Goal: Task Accomplishment & Management: Manage account settings

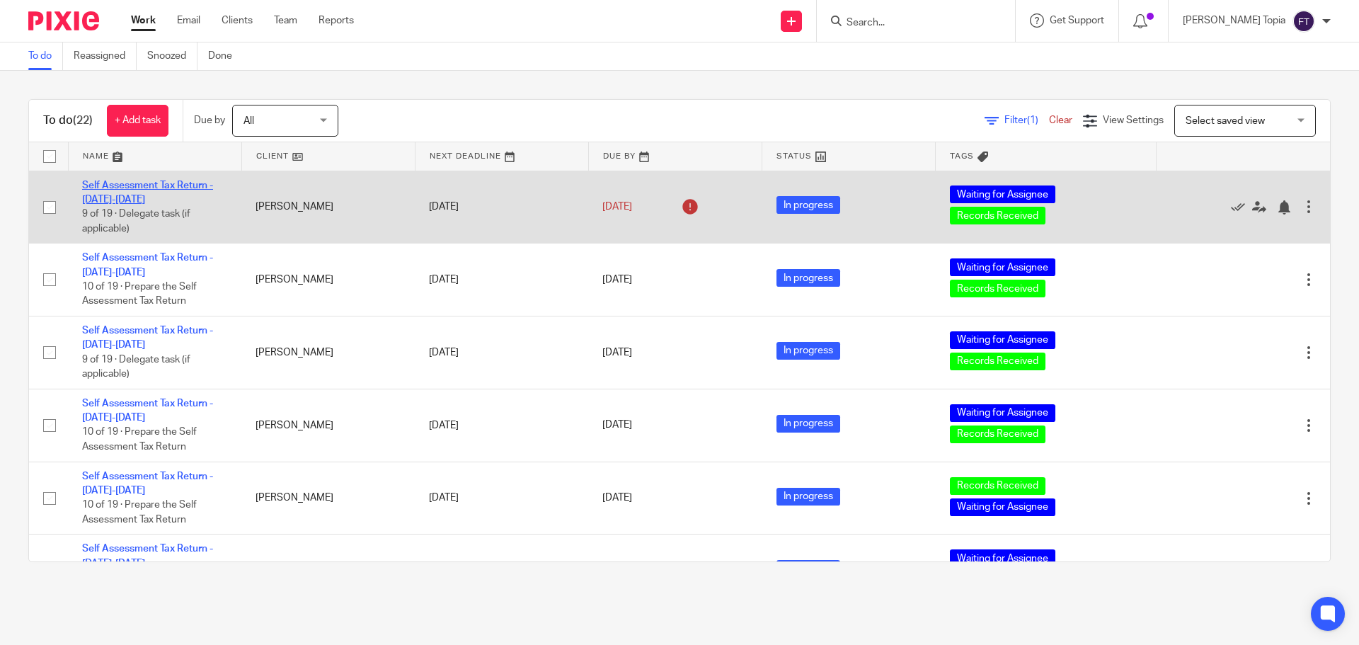
click at [170, 187] on link "Self Assessment Tax Return - [DATE]-[DATE]" at bounding box center [147, 193] width 131 height 24
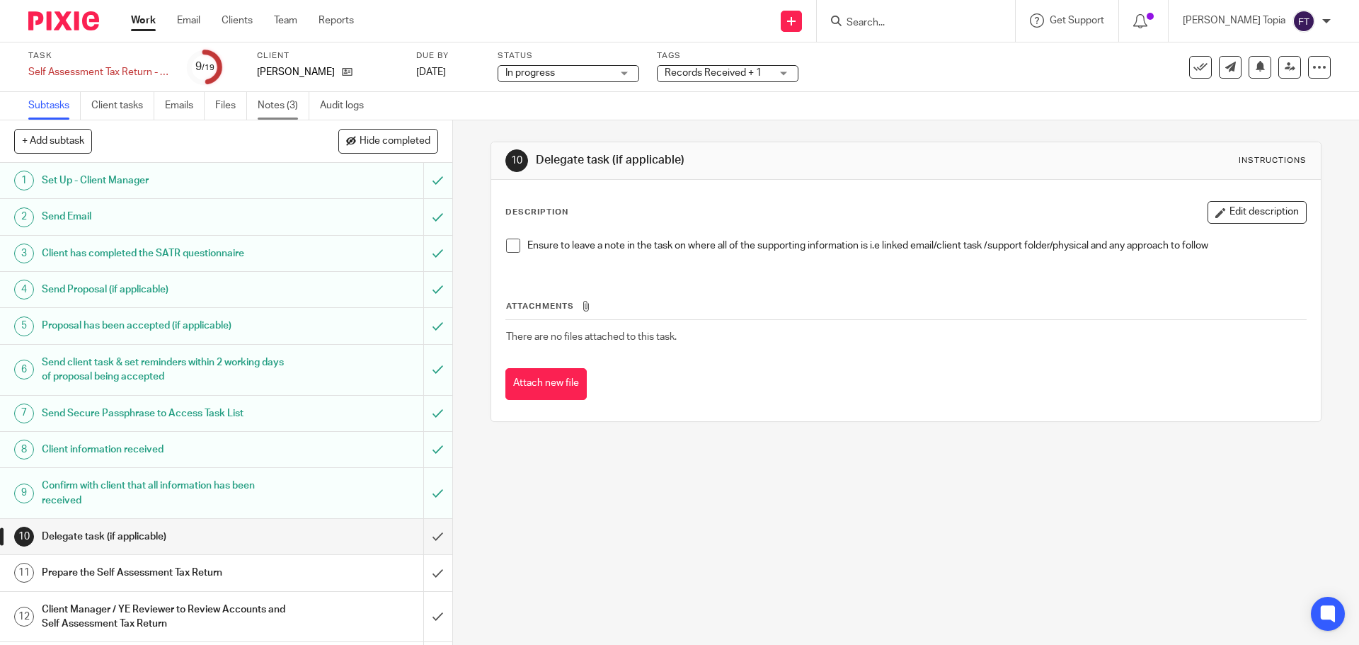
click at [261, 104] on link "Notes (3)" at bounding box center [284, 106] width 52 height 28
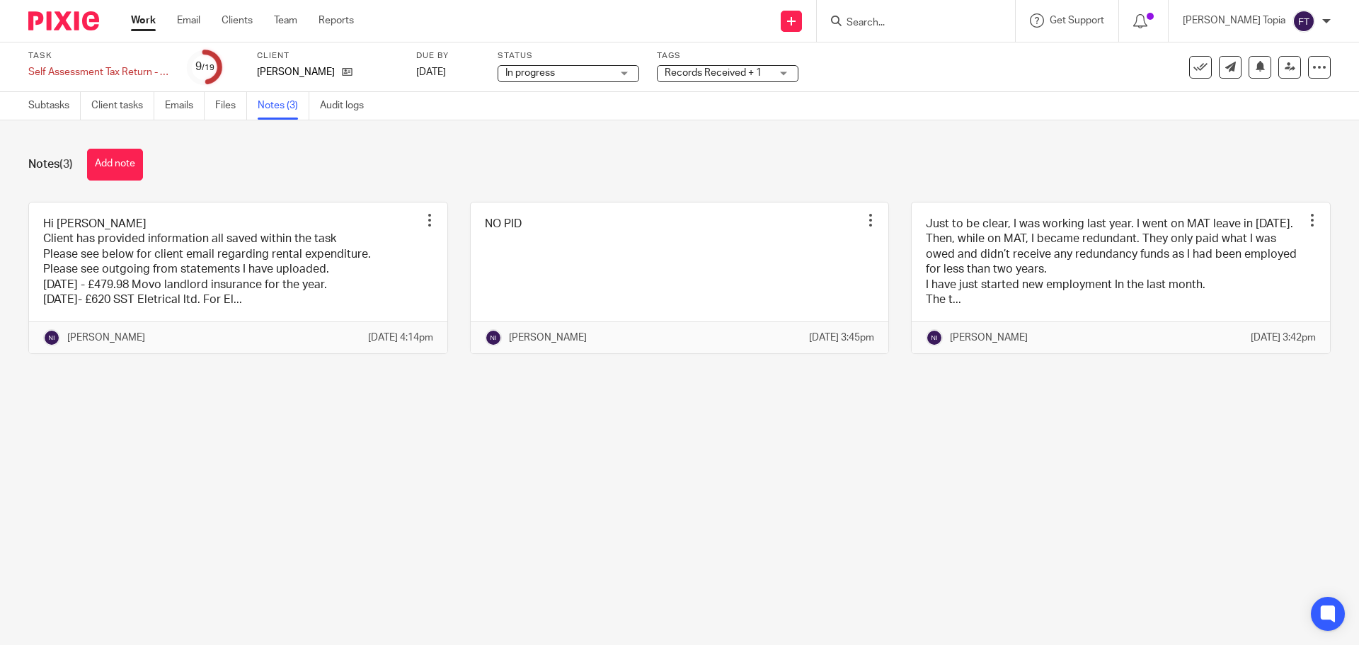
click at [280, 264] on link at bounding box center [238, 278] width 418 height 152
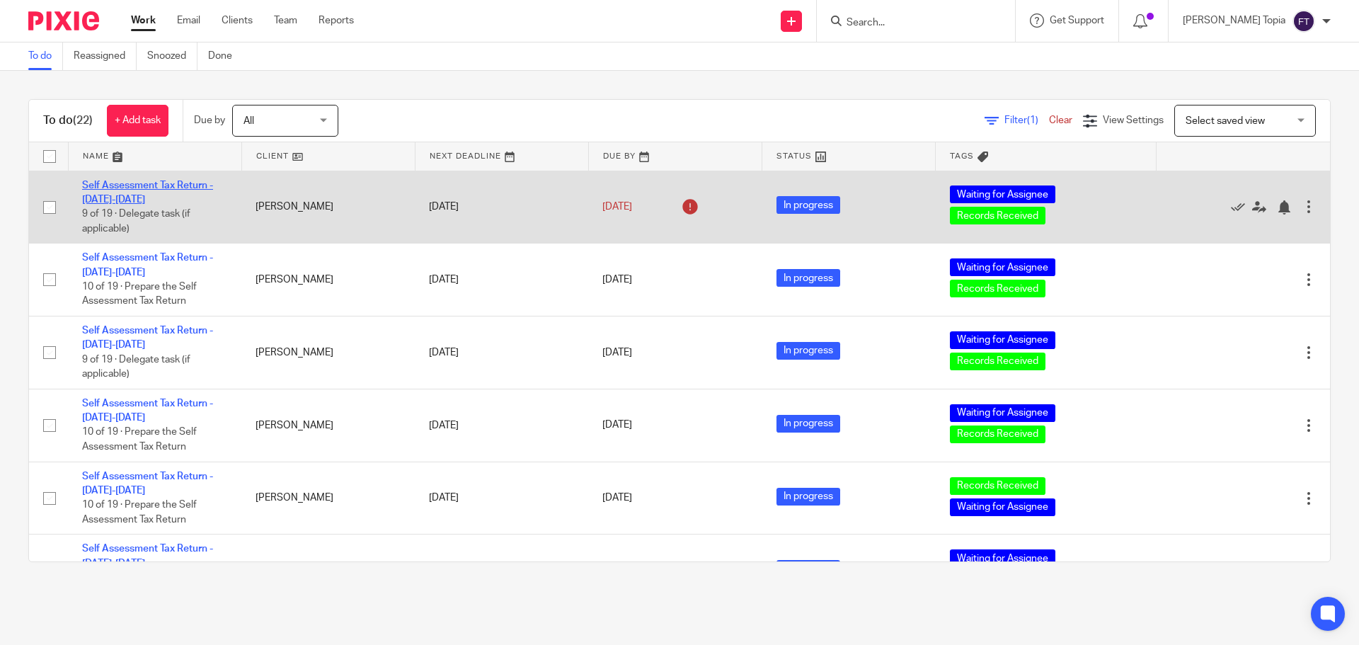
click at [127, 183] on link "Self Assessment Tax Return - [DATE]-[DATE]" at bounding box center [147, 193] width 131 height 24
drag, startPoint x: 127, startPoint y: 183, endPoint x: 148, endPoint y: 183, distance: 20.5
click at [127, 183] on link "Self Assessment Tax Return - [DATE]-[DATE]" at bounding box center [147, 193] width 131 height 24
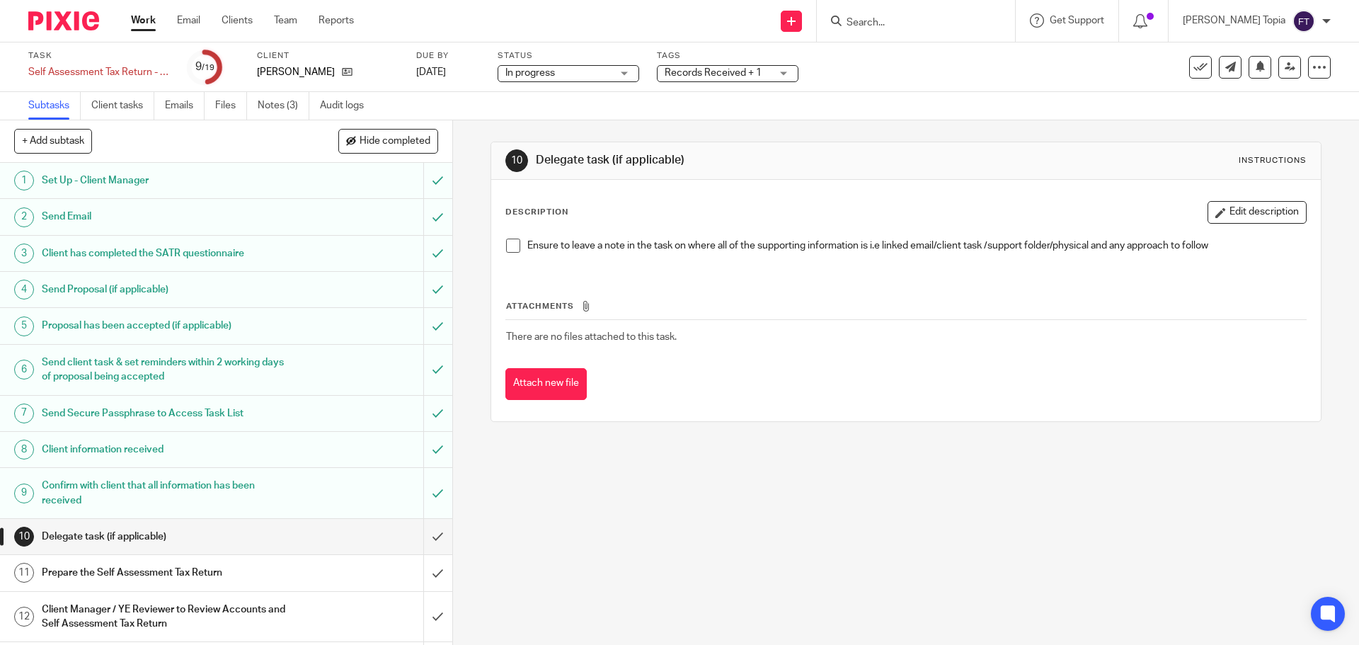
click at [156, 572] on h1 "Prepare the Self Assessment Tax Return" at bounding box center [164, 572] width 245 height 21
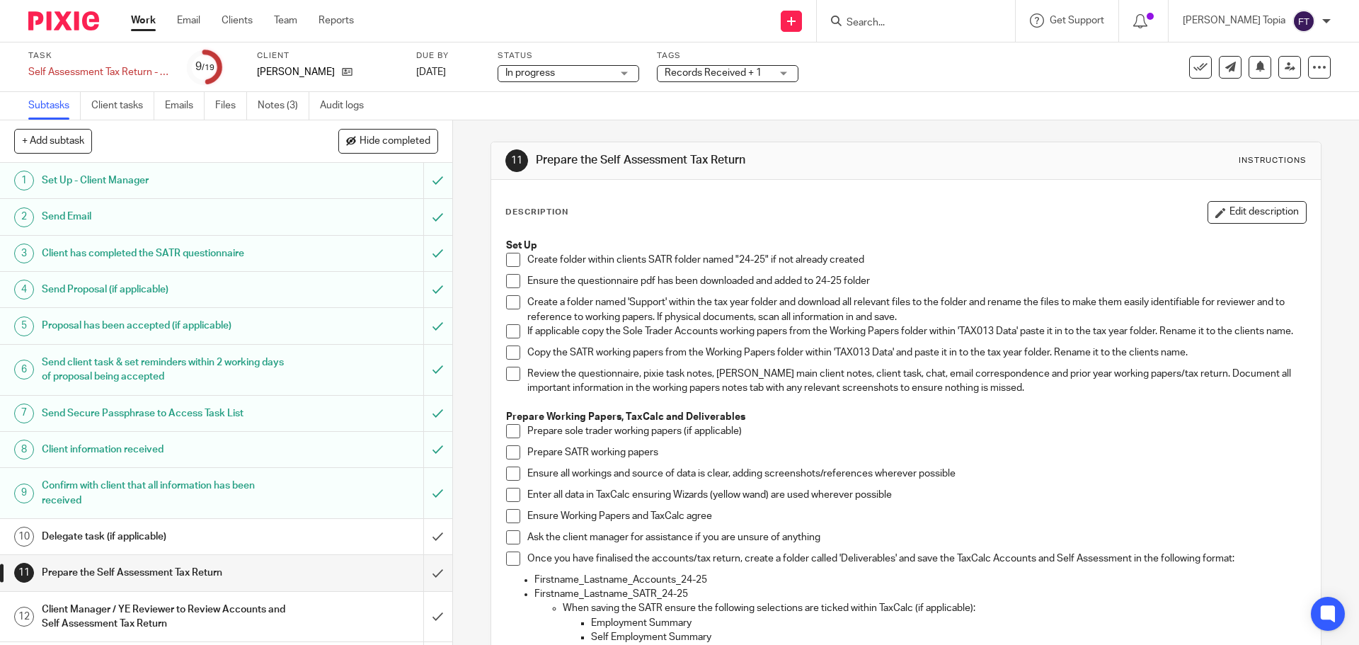
click at [508, 258] on span at bounding box center [513, 260] width 14 height 14
click at [507, 278] on span at bounding box center [513, 281] width 14 height 14
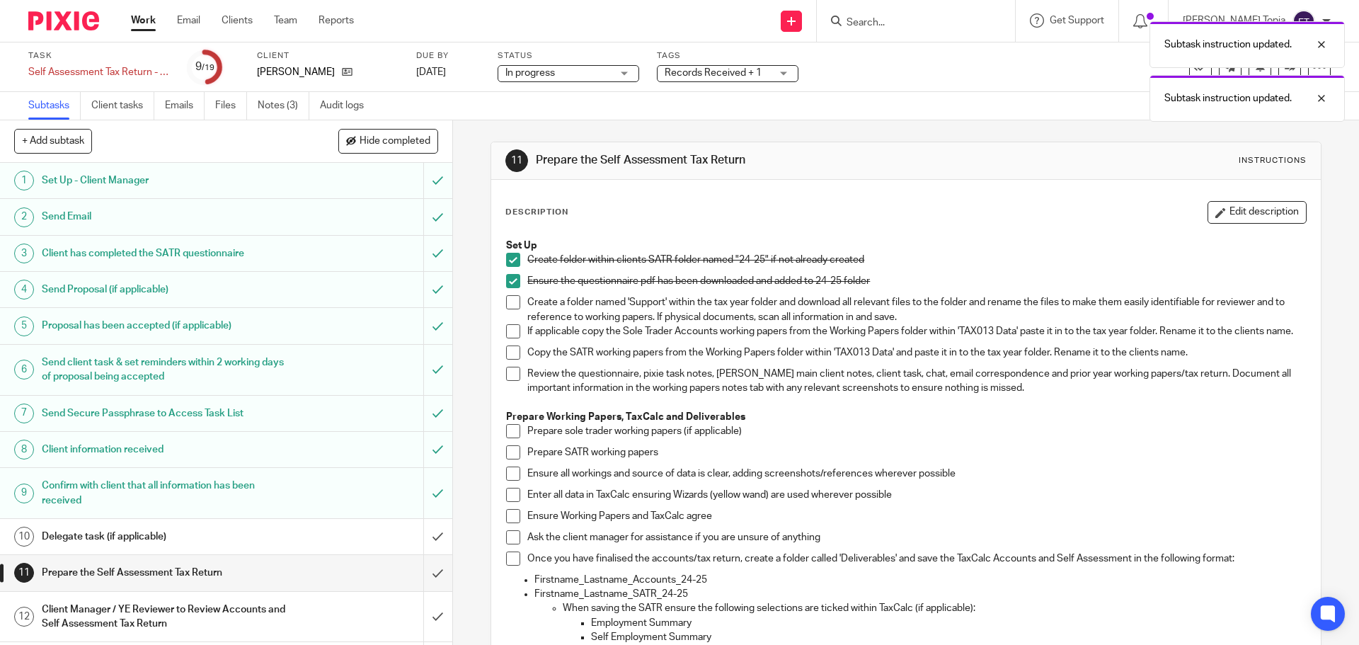
click at [514, 333] on span at bounding box center [513, 331] width 14 height 14
click at [506, 360] on span at bounding box center [513, 352] width 14 height 14
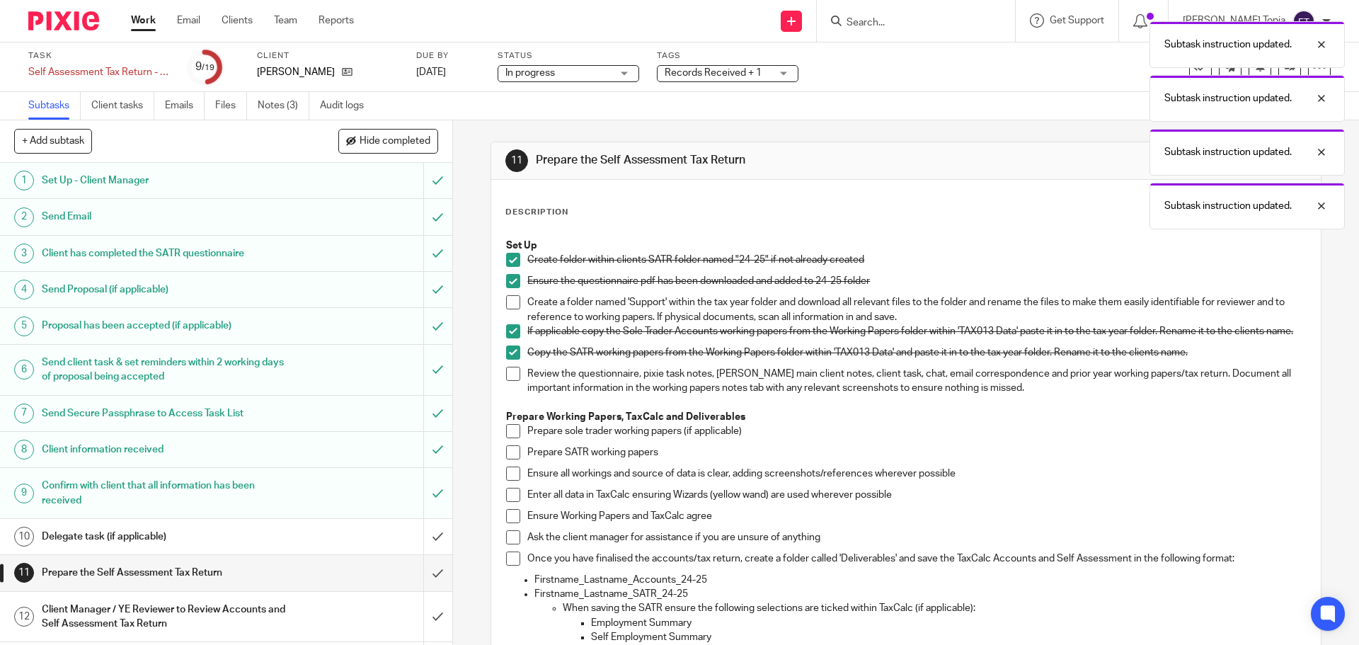
drag, startPoint x: 510, startPoint y: 377, endPoint x: 510, endPoint y: 384, distance: 7.8
click at [510, 377] on span at bounding box center [513, 374] width 14 height 14
click at [513, 438] on span at bounding box center [513, 431] width 14 height 14
click at [508, 436] on span at bounding box center [513, 431] width 14 height 14
click at [513, 459] on span at bounding box center [513, 452] width 14 height 14
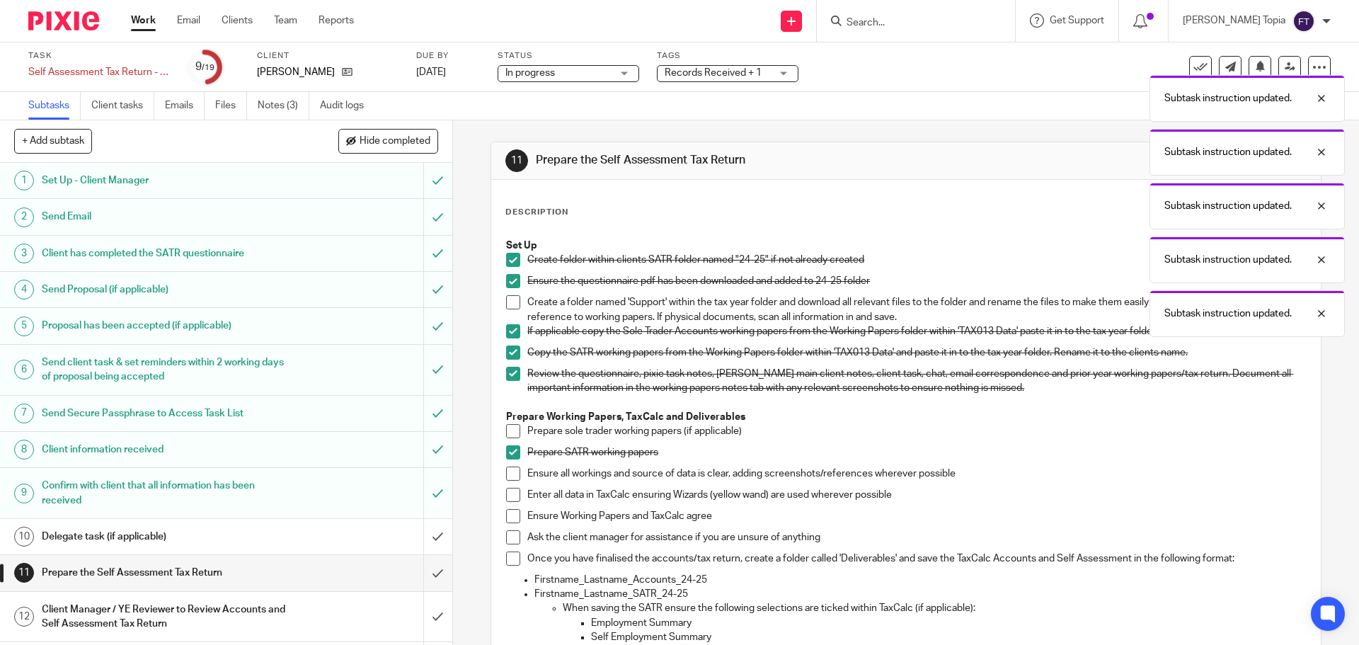
drag, startPoint x: 505, startPoint y: 480, endPoint x: 506, endPoint y: 487, distance: 7.2
click at [506, 481] on span at bounding box center [513, 474] width 14 height 14
click at [508, 502] on span at bounding box center [513, 495] width 14 height 14
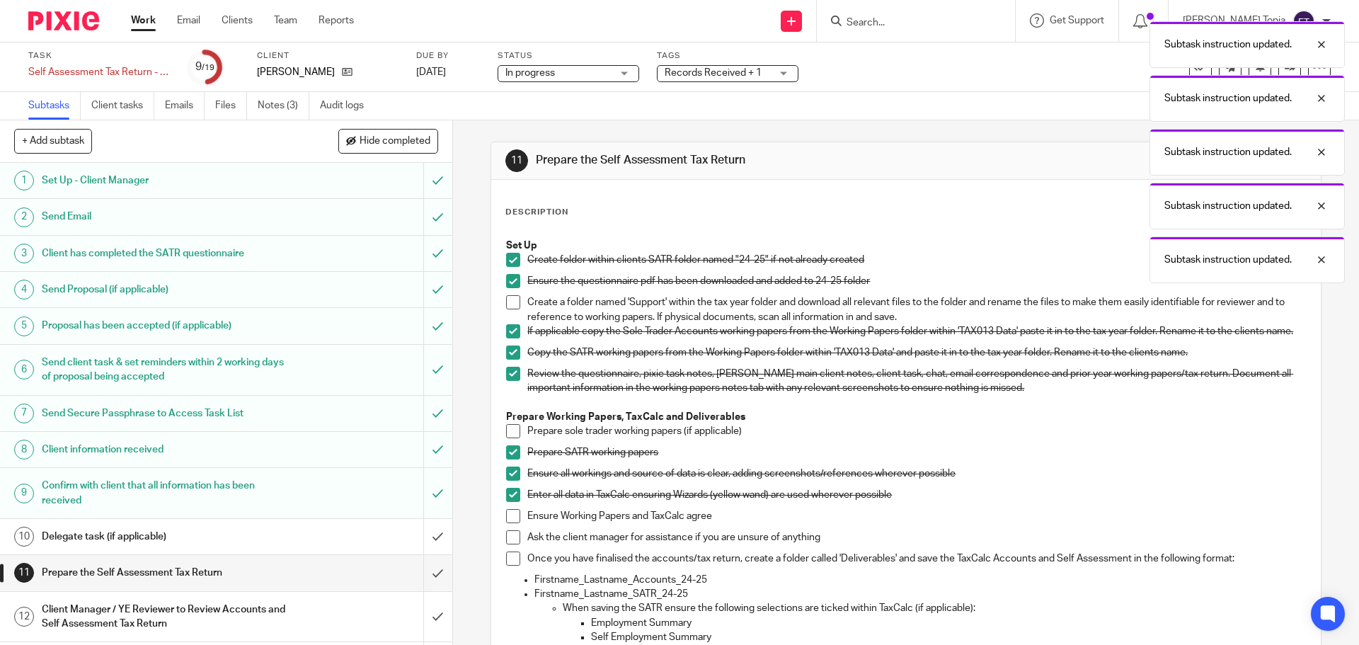
click at [507, 522] on span at bounding box center [513, 516] width 14 height 14
click at [508, 544] on span at bounding box center [513, 537] width 14 height 14
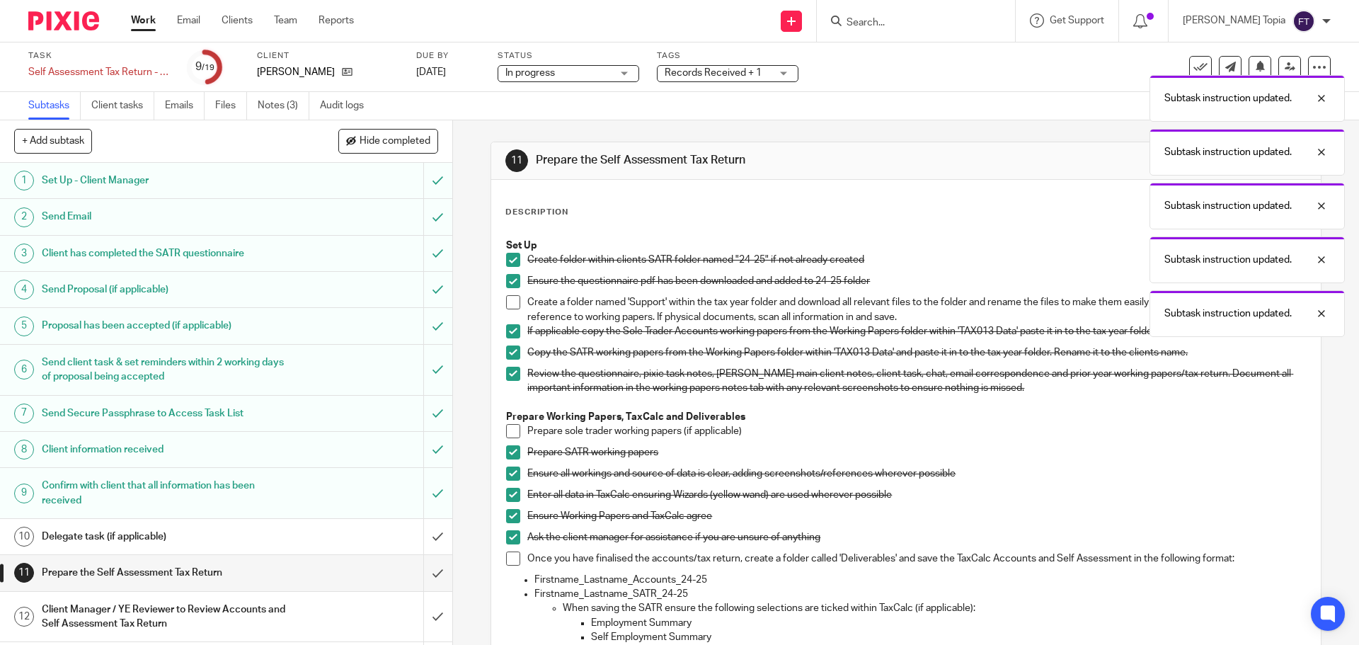
click at [510, 561] on span at bounding box center [513, 558] width 14 height 14
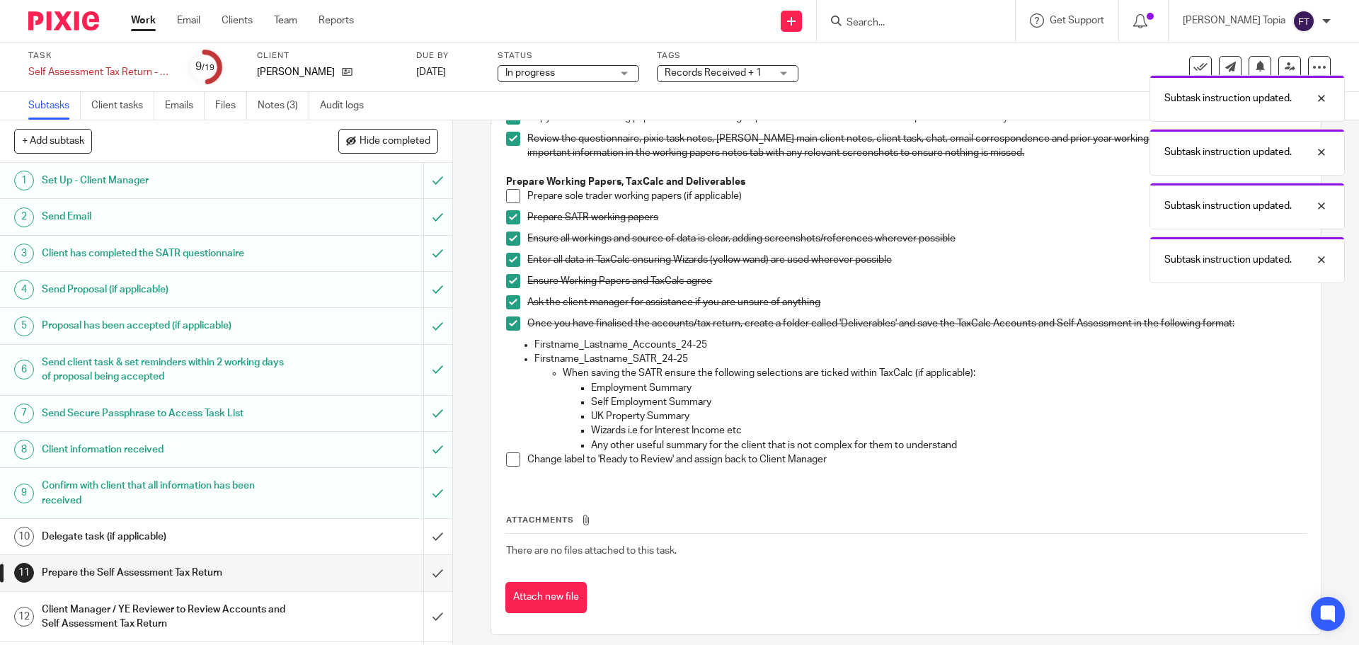
scroll to position [254, 0]
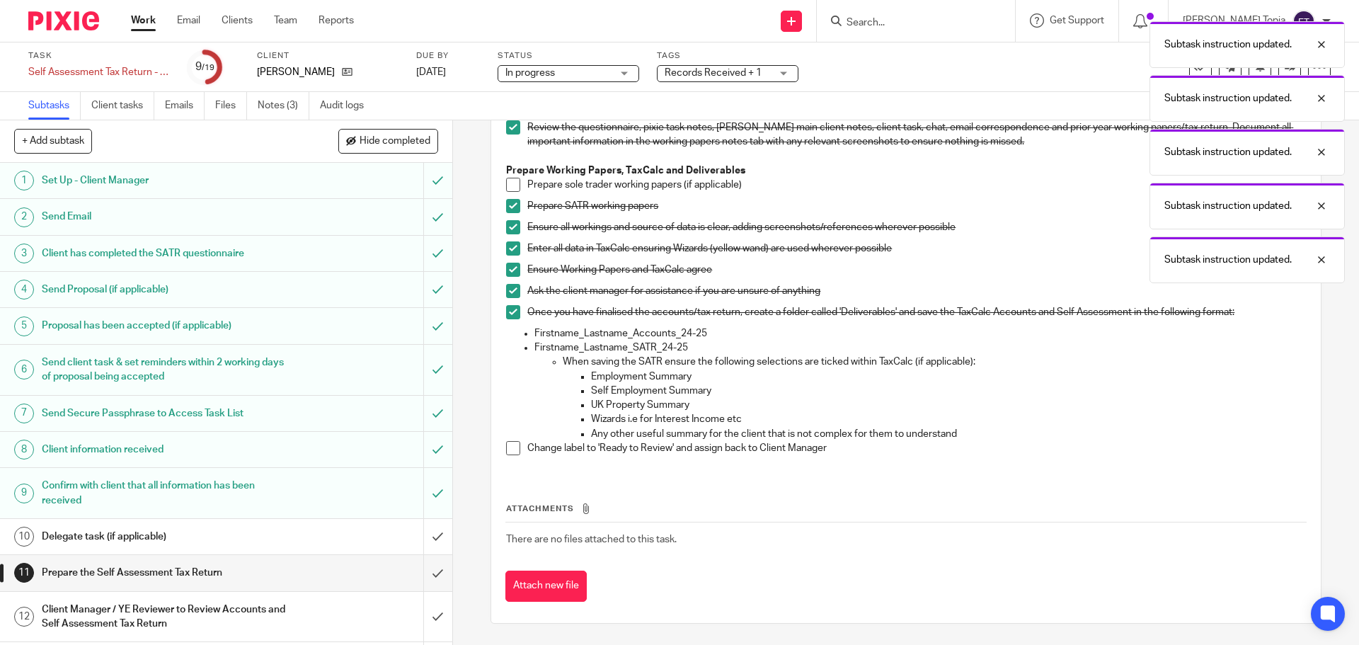
click at [516, 452] on span at bounding box center [513, 448] width 14 height 14
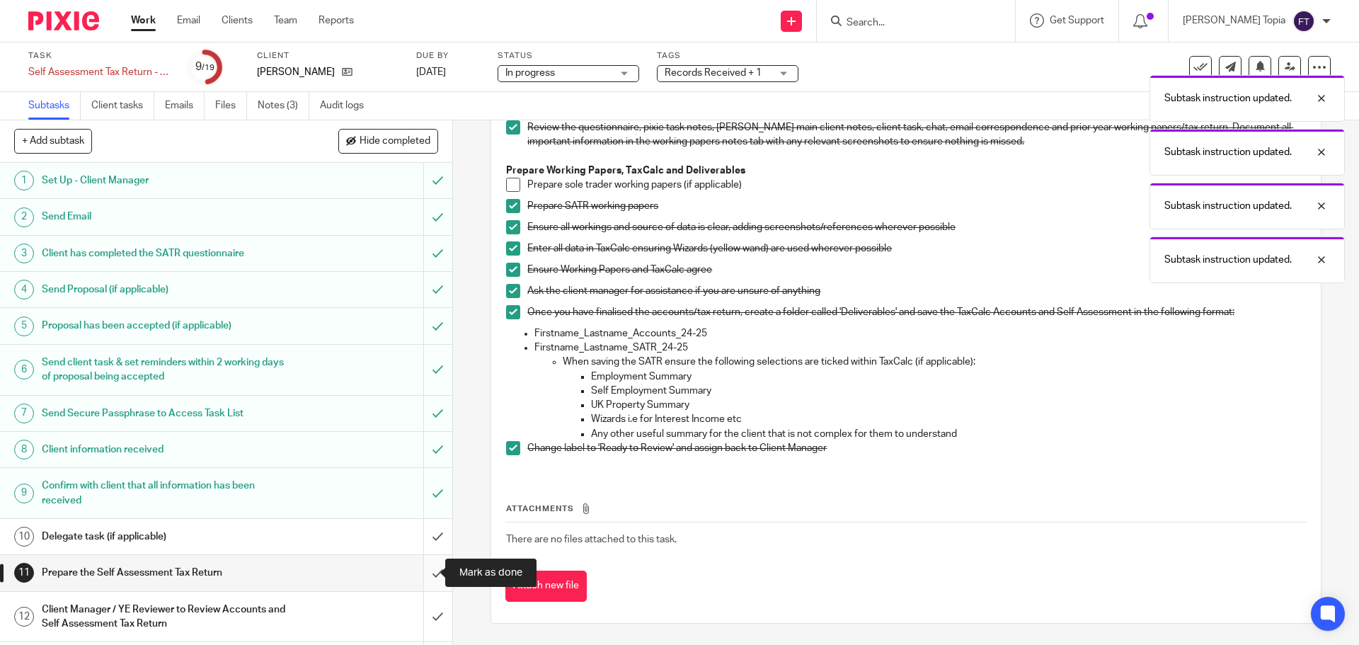
click at [421, 570] on input "submit" at bounding box center [226, 572] width 452 height 35
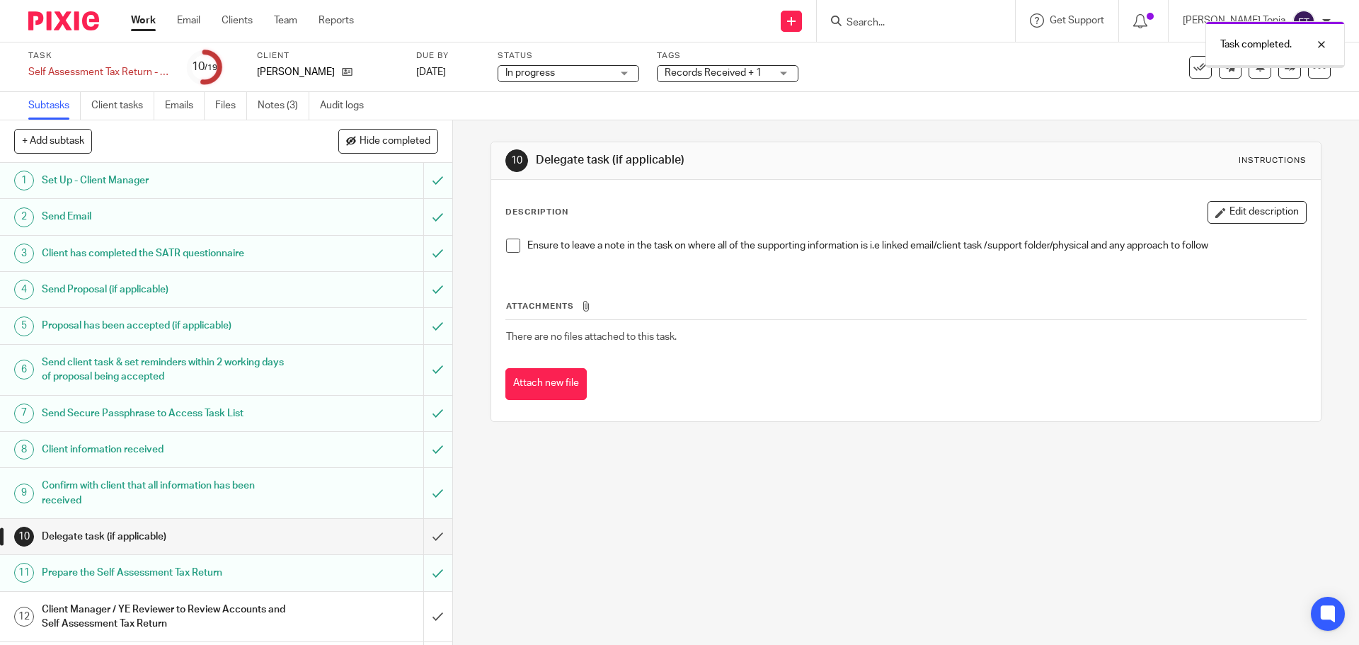
drag, startPoint x: 0, startPoint y: 0, endPoint x: 774, endPoint y: 74, distance: 778.1
click at [774, 74] on div "Records Received + 1" at bounding box center [728, 73] width 142 height 17
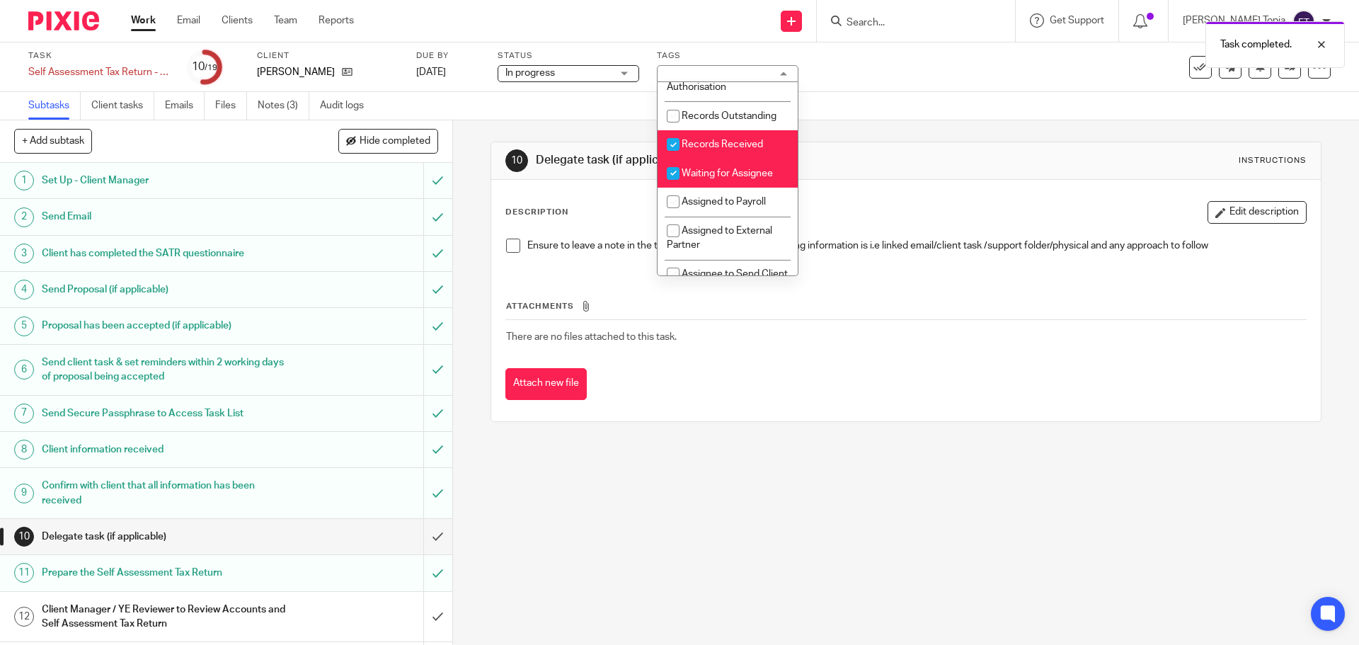
scroll to position [221, 0]
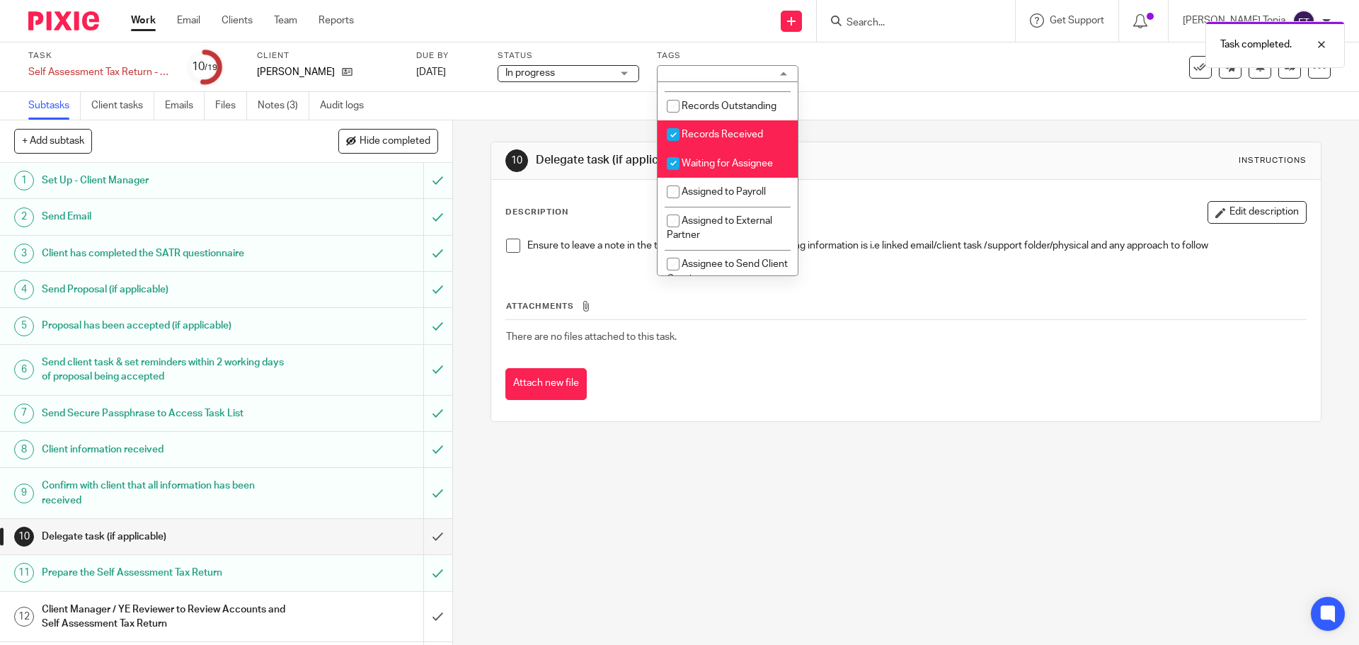
click at [668, 148] on input "checkbox" at bounding box center [673, 134] width 27 height 27
checkbox input "false"
click at [673, 177] on input "checkbox" at bounding box center [673, 163] width 27 height 27
checkbox input "false"
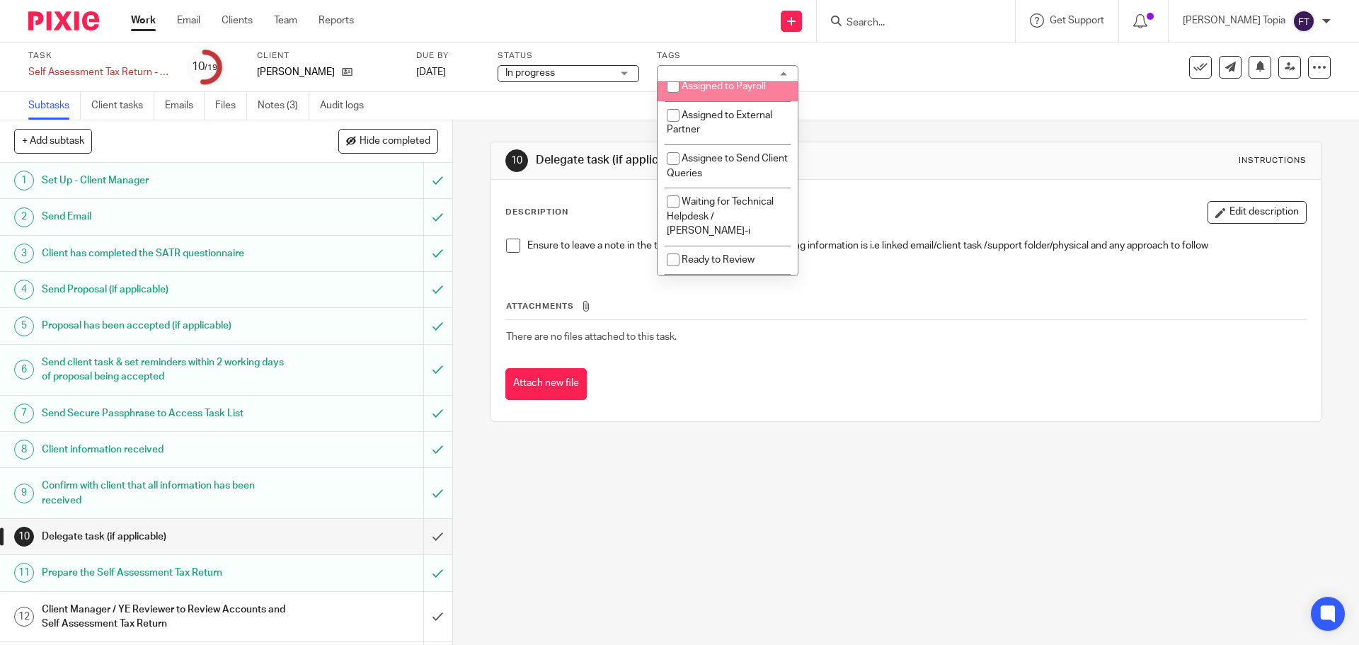
scroll to position [370, 0]
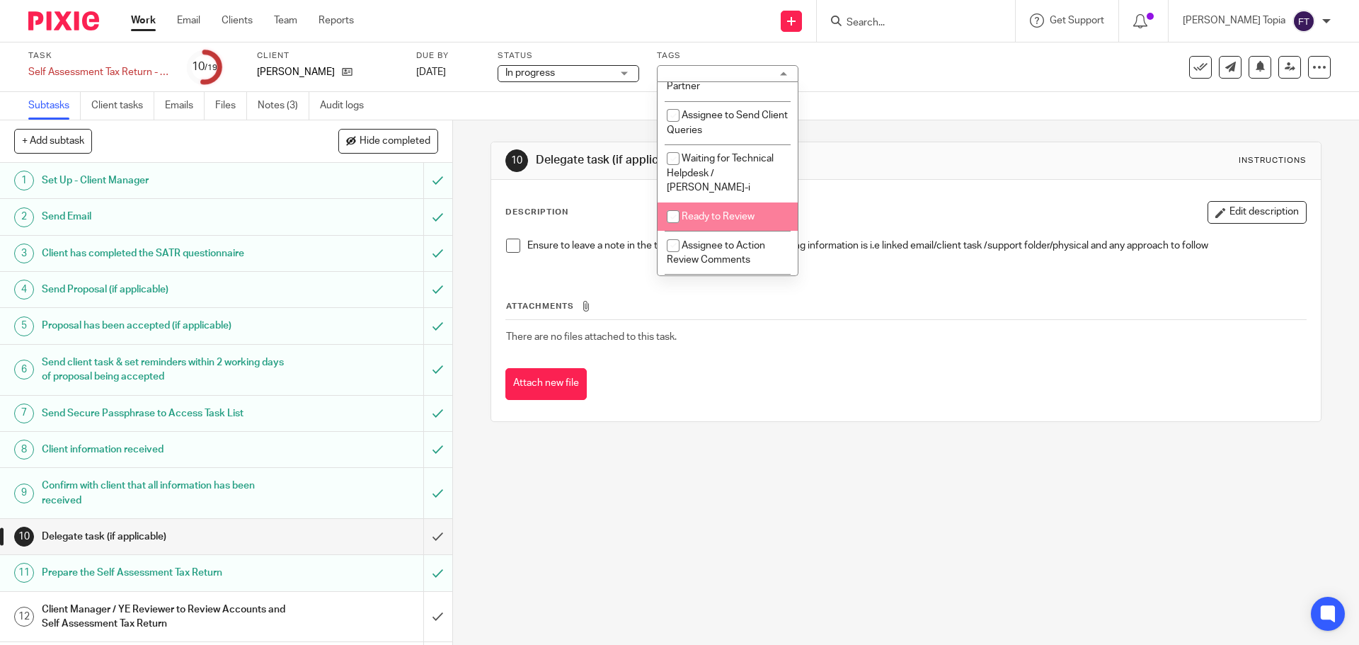
click at [676, 218] on input "checkbox" at bounding box center [673, 216] width 27 height 27
checkbox input "true"
click at [603, 477] on div "10 Delegate task (if applicable) Instructions Description Edit description Ensu…" at bounding box center [906, 382] width 906 height 525
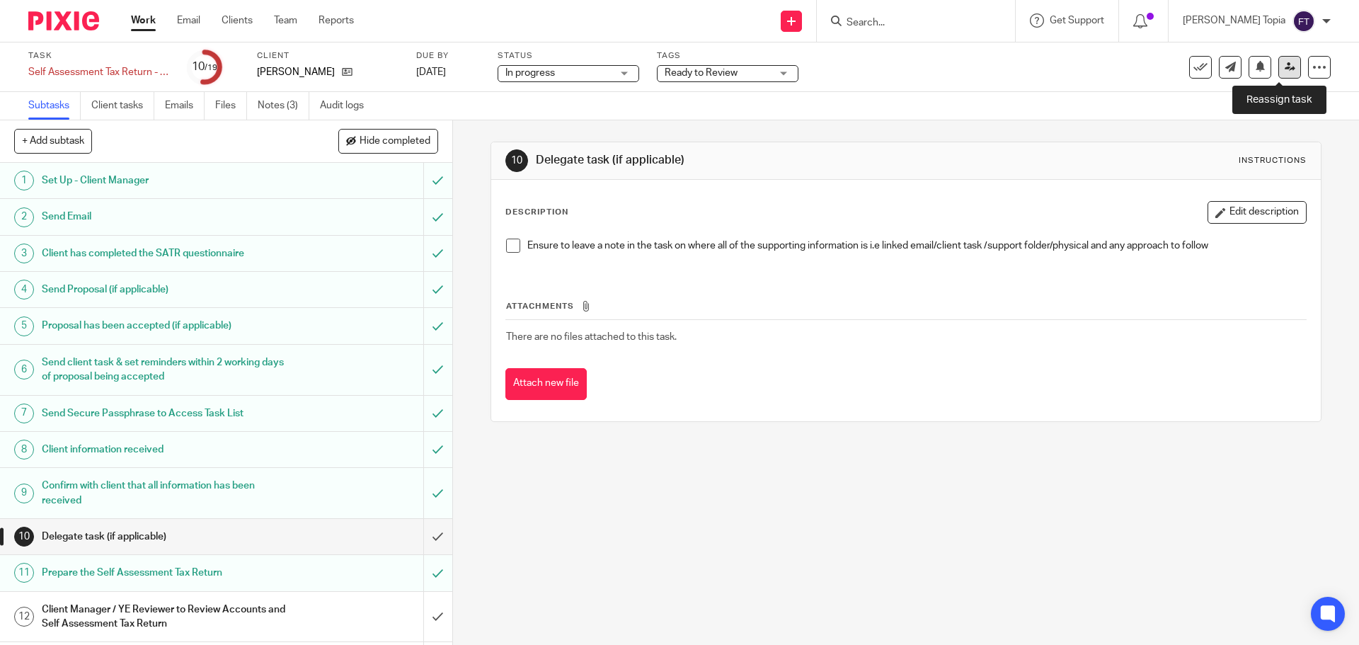
click at [1285, 62] on icon at bounding box center [1290, 67] width 11 height 11
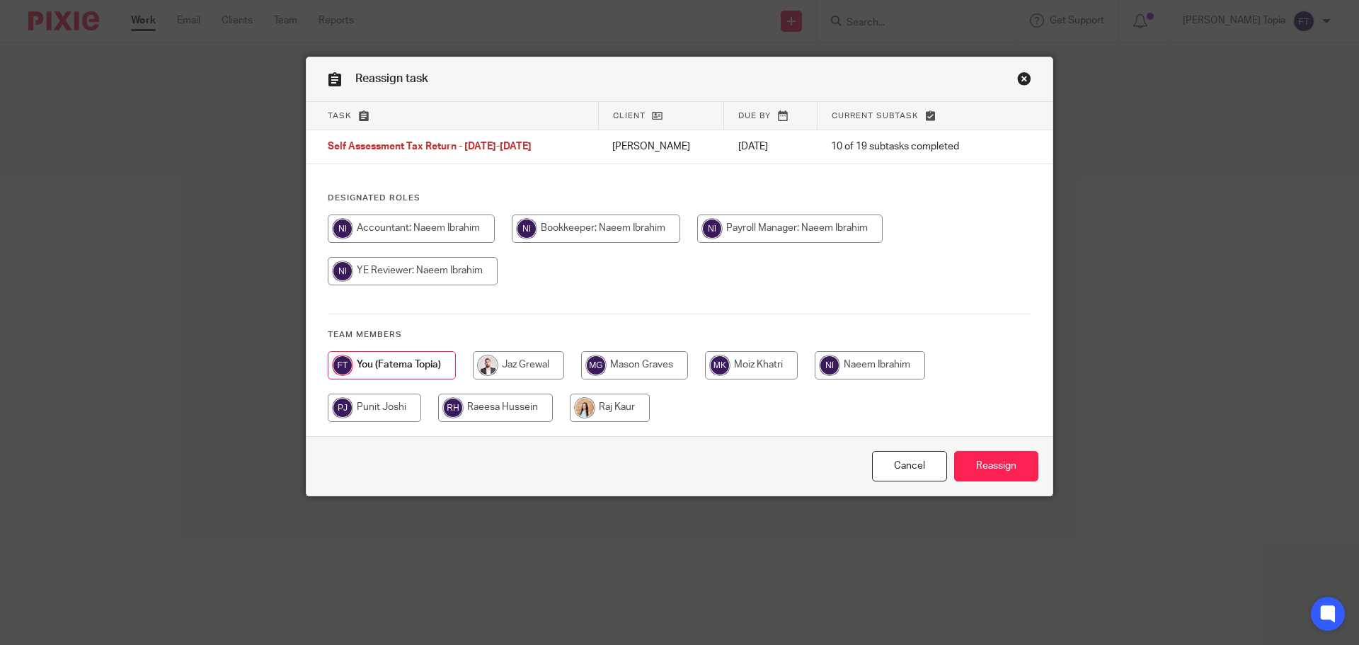
click at [413, 231] on input "radio" at bounding box center [411, 229] width 167 height 28
radio input "true"
click at [991, 465] on input "Reassign" at bounding box center [996, 466] width 84 height 30
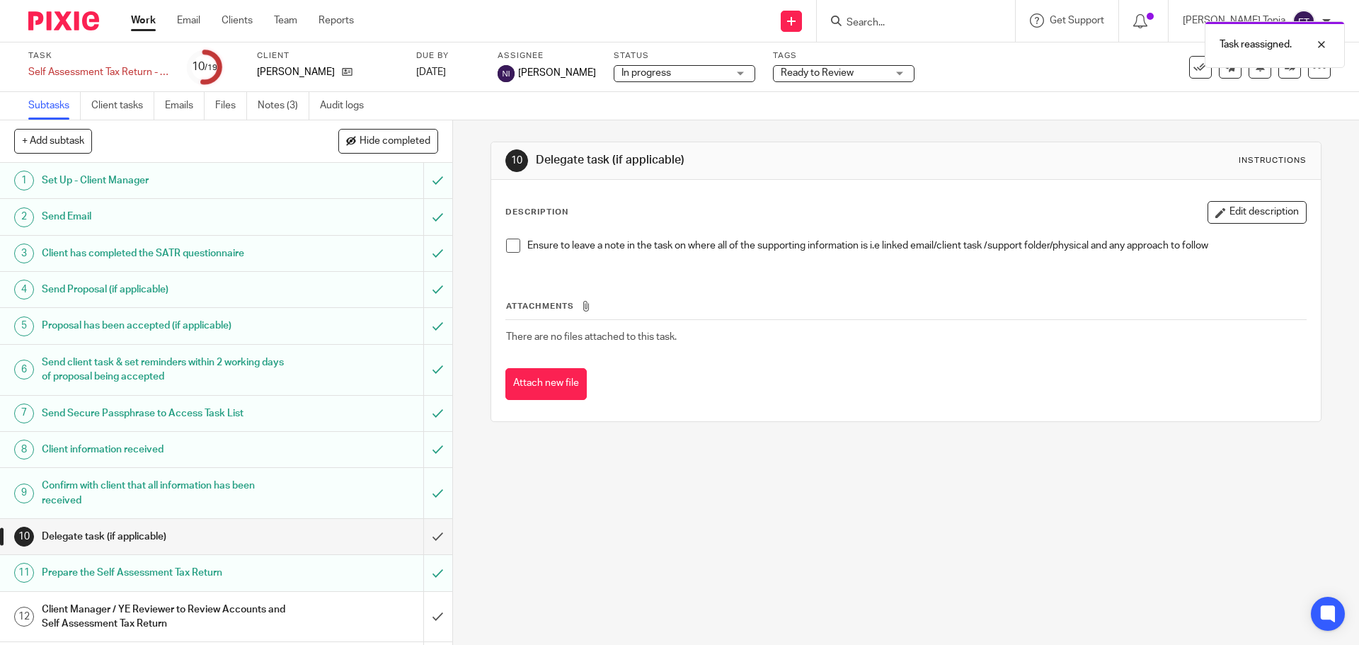
click at [144, 14] on link "Work" at bounding box center [143, 20] width 25 height 14
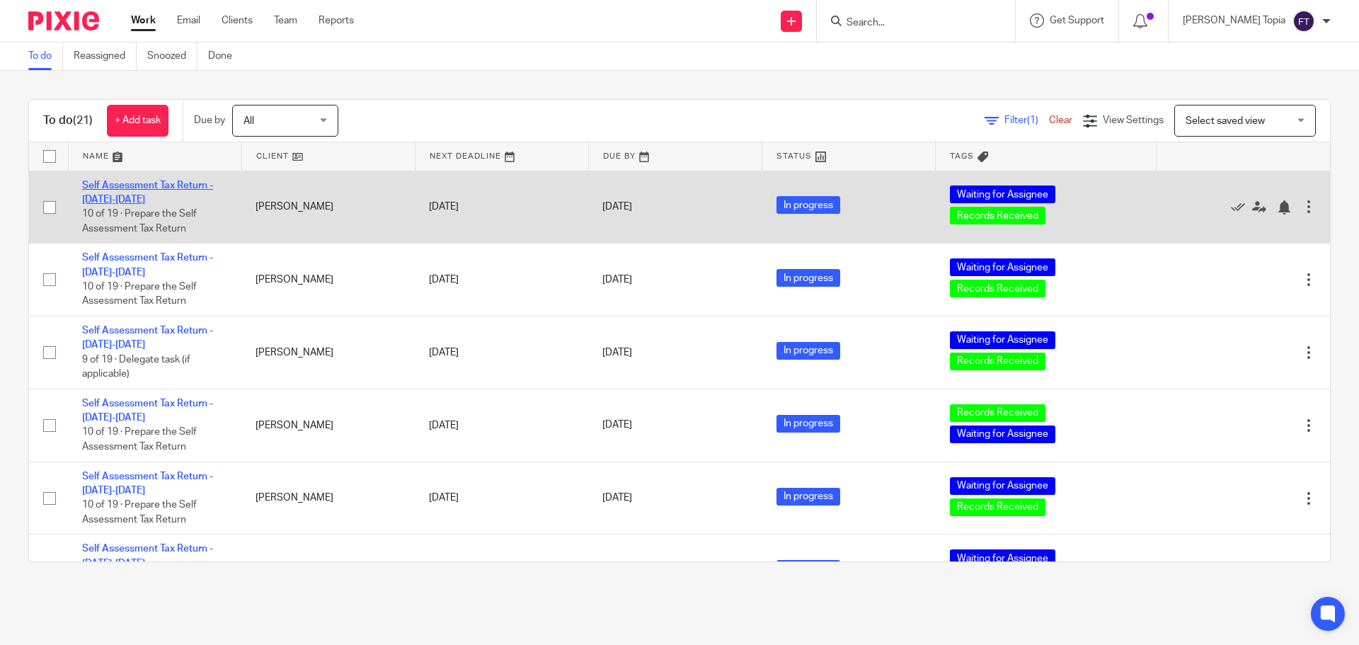
click at [153, 184] on link "Self Assessment Tax Return - [DATE]-[DATE]" at bounding box center [147, 193] width 131 height 24
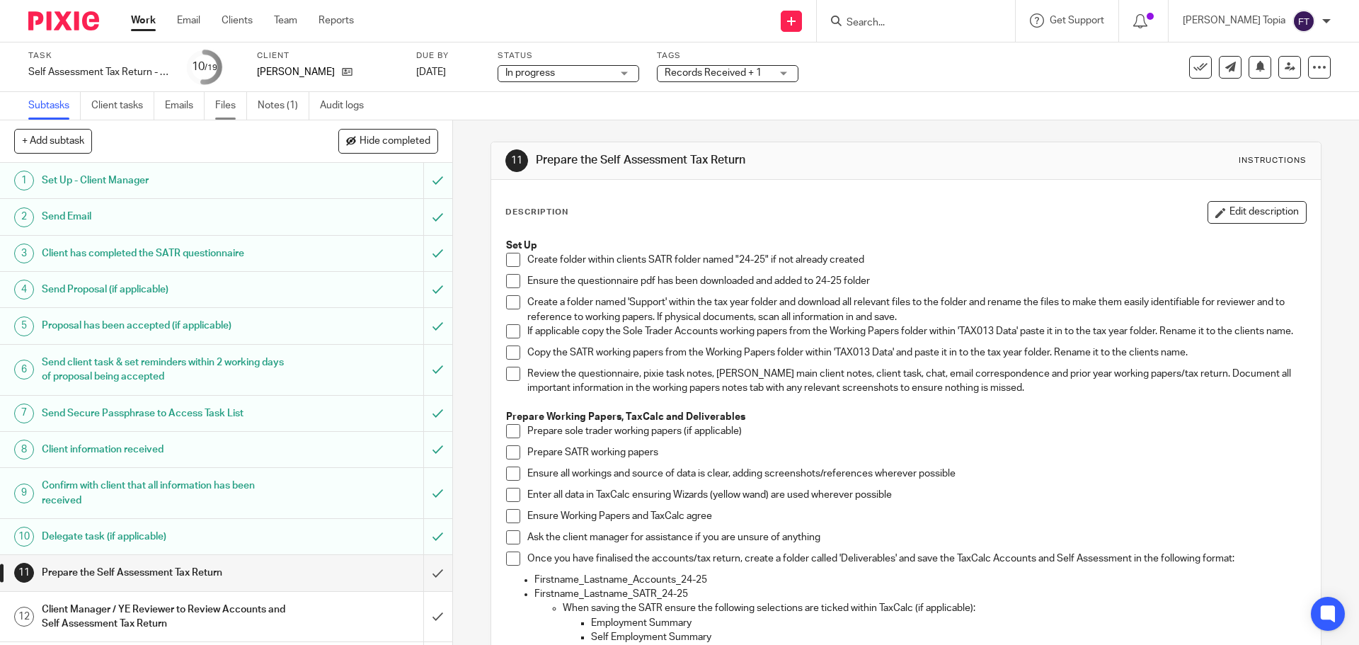
click at [219, 104] on link "Files" at bounding box center [231, 106] width 32 height 28
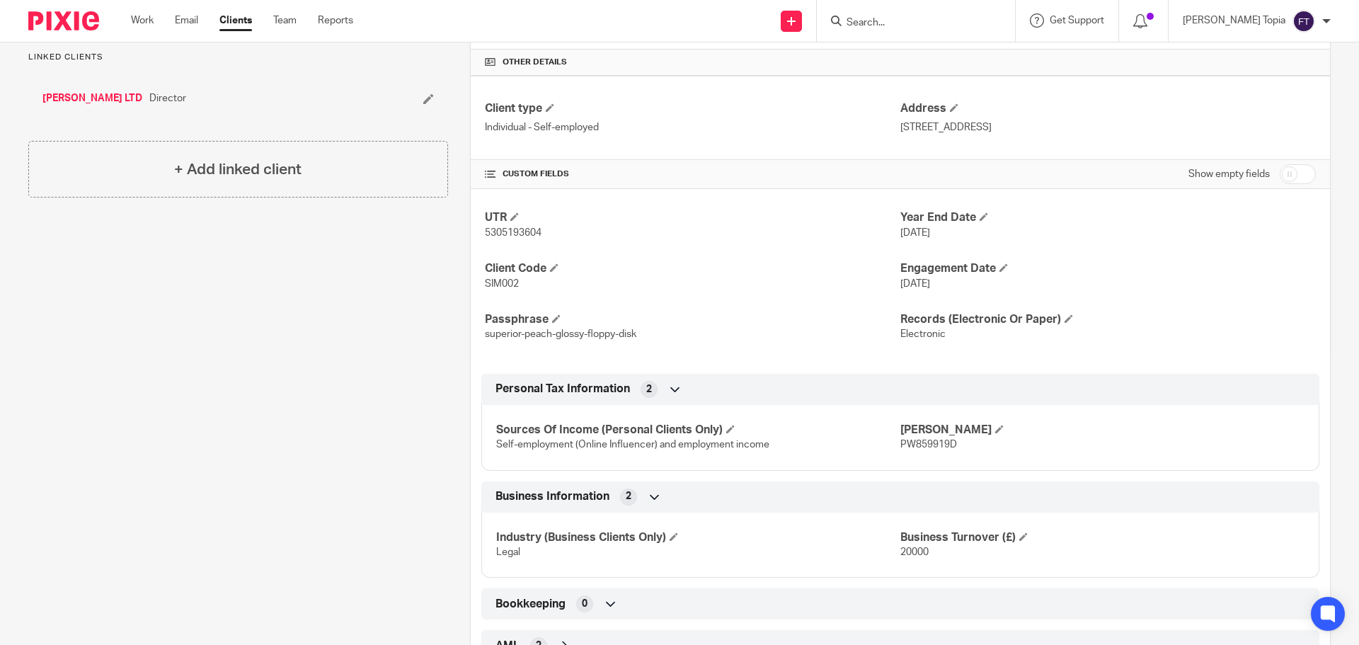
scroll to position [354, 0]
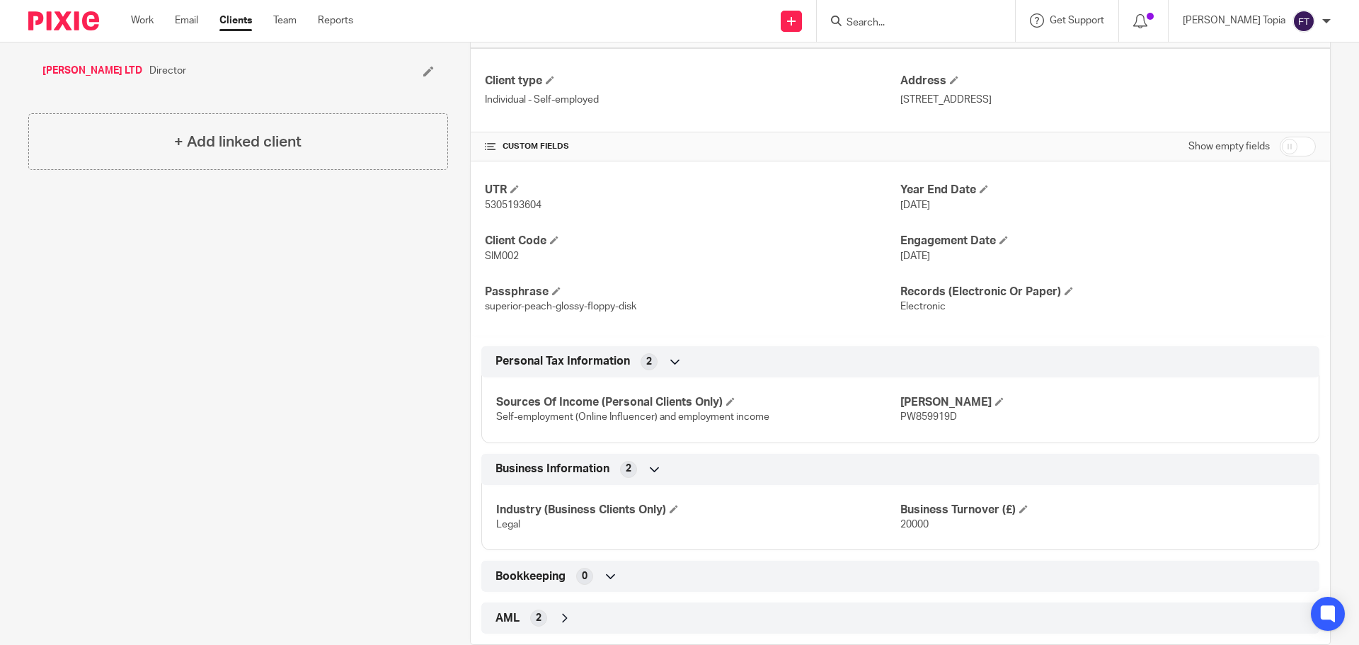
click at [910, 421] on span "PW859919D" at bounding box center [929, 417] width 57 height 10
copy span "PW859919D"
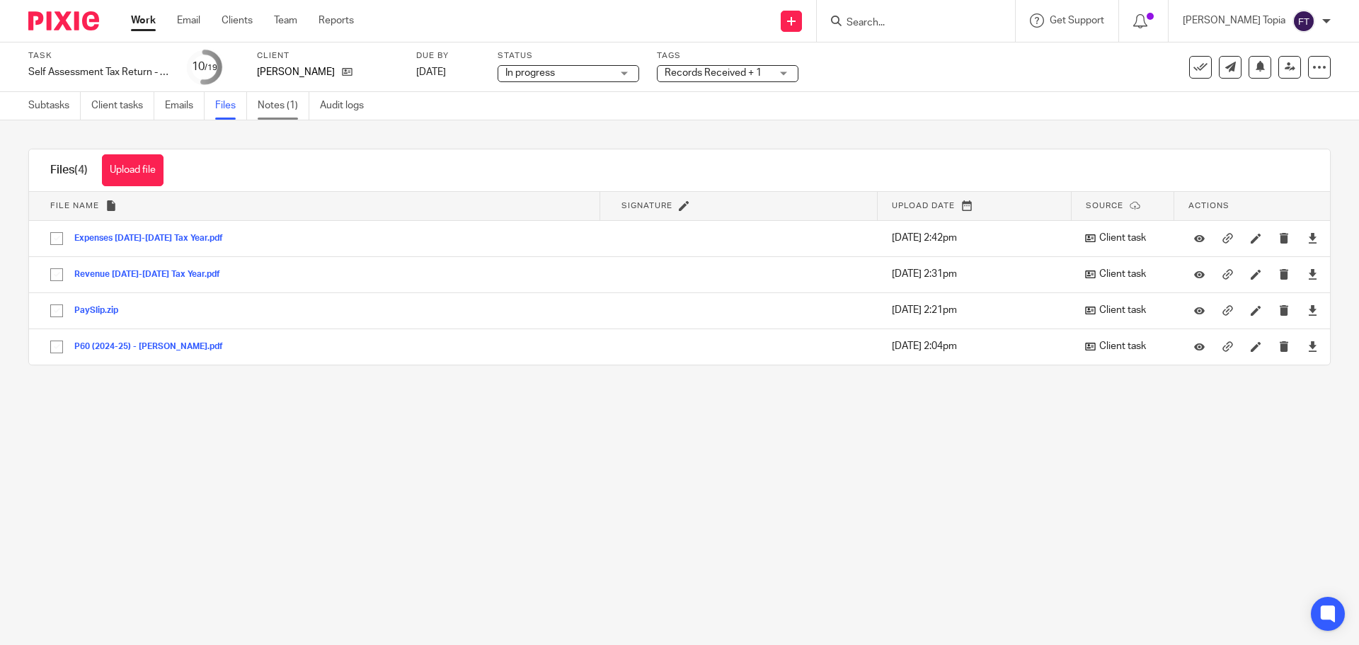
click at [273, 105] on link "Notes (1)" at bounding box center [284, 106] width 52 height 28
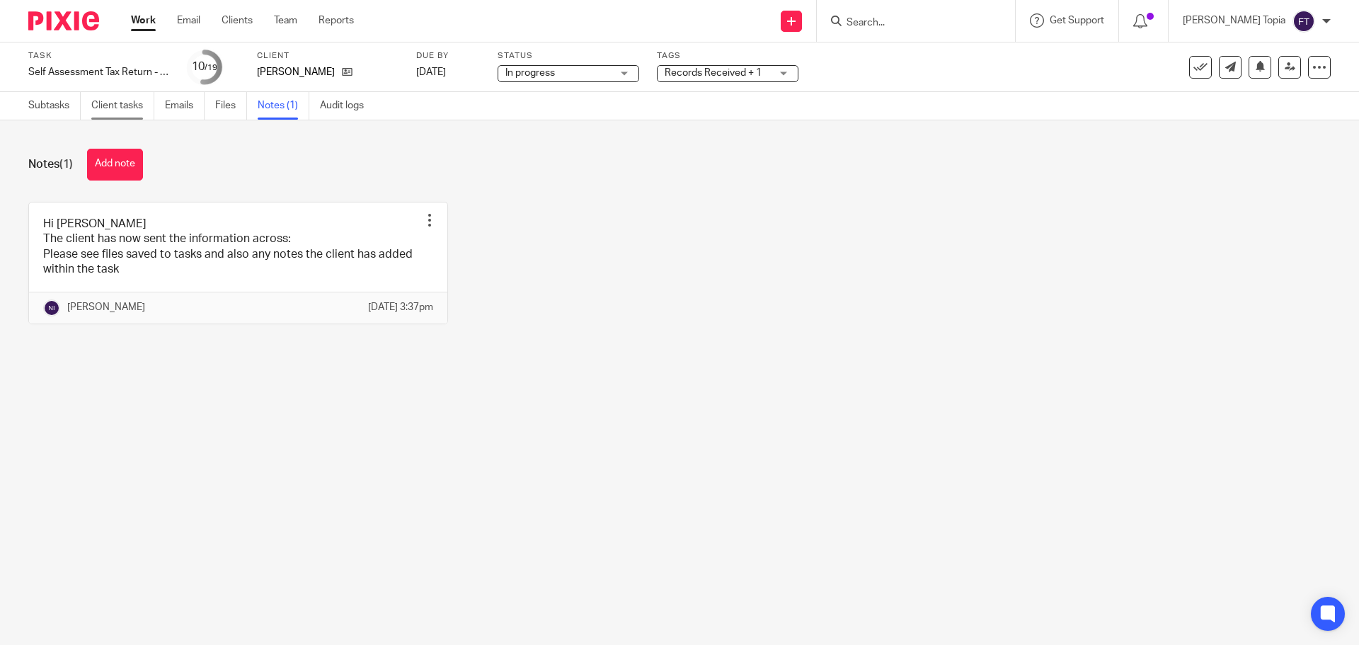
click at [127, 108] on link "Client tasks" at bounding box center [122, 106] width 63 height 28
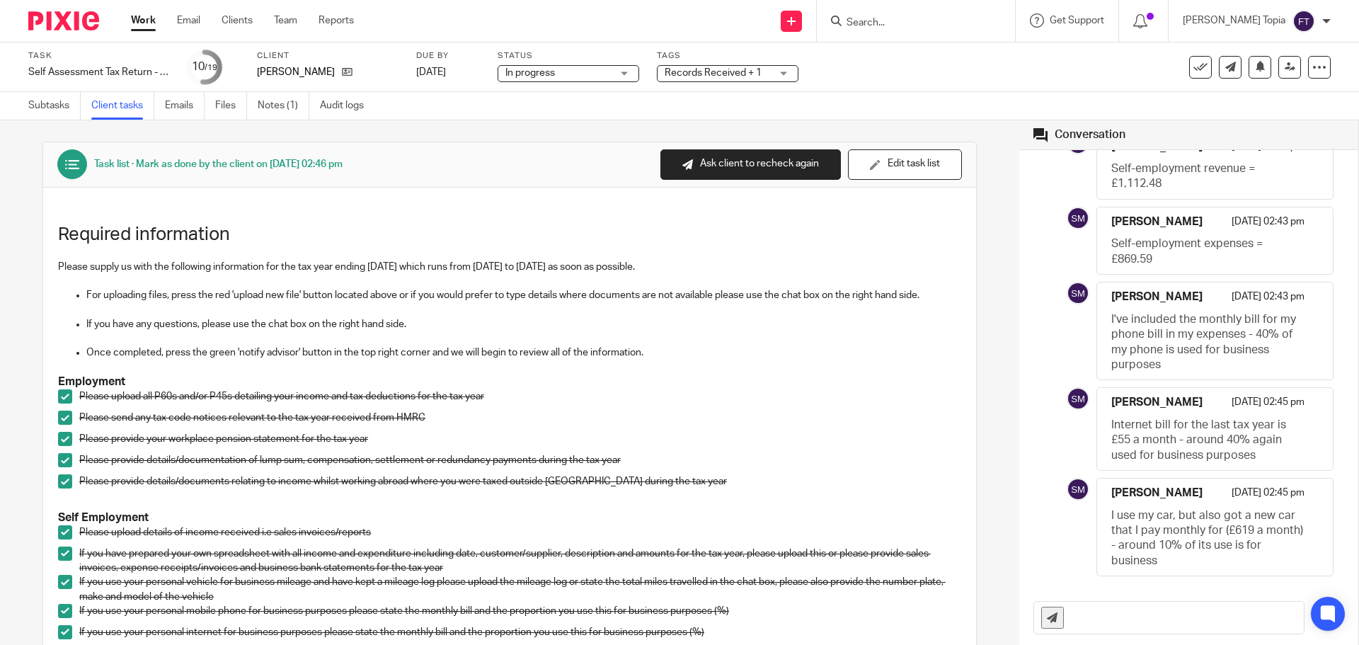
scroll to position [428, 0]
click at [1038, 536] on div "[PERSON_NAME] [DATE] 02:21 pm I switched from becoming a consultant at my compa…" at bounding box center [1189, 214] width 311 height 738
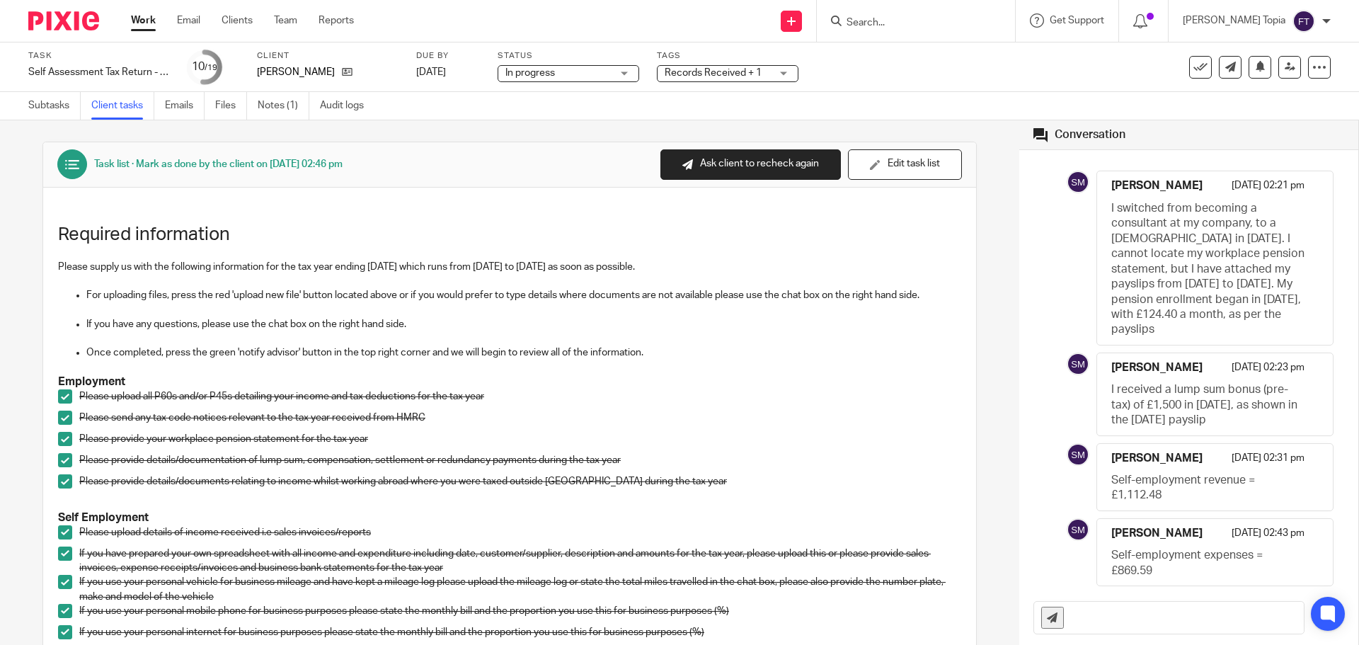
scroll to position [0, 0]
click at [239, 103] on link "Files" at bounding box center [231, 106] width 32 height 28
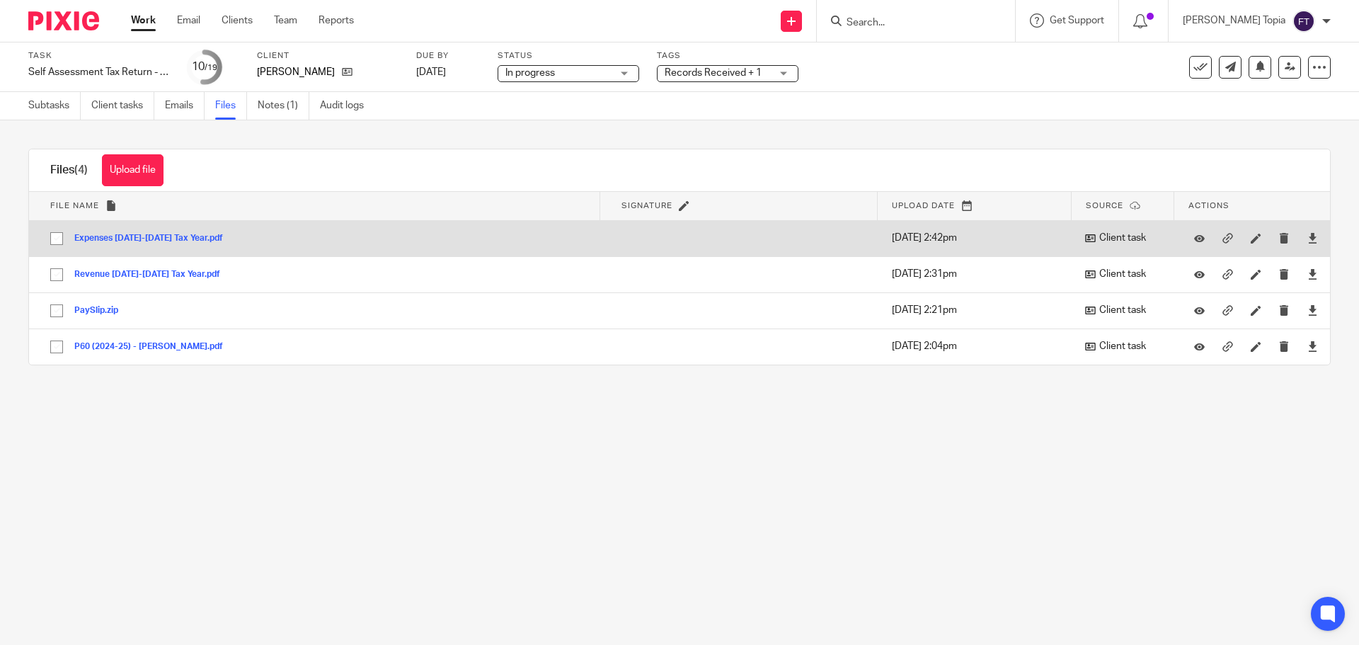
click at [60, 239] on input "checkbox" at bounding box center [56, 238] width 27 height 27
checkbox input "true"
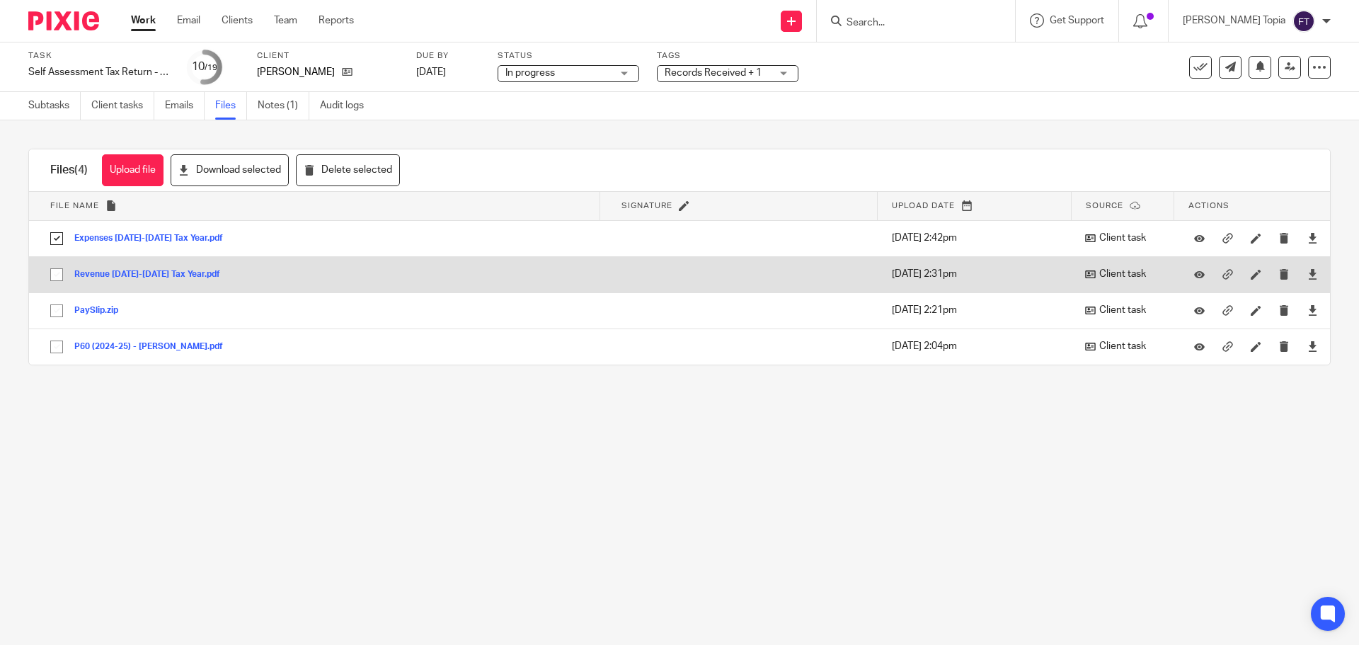
click at [52, 275] on input "checkbox" at bounding box center [56, 274] width 27 height 27
checkbox input "true"
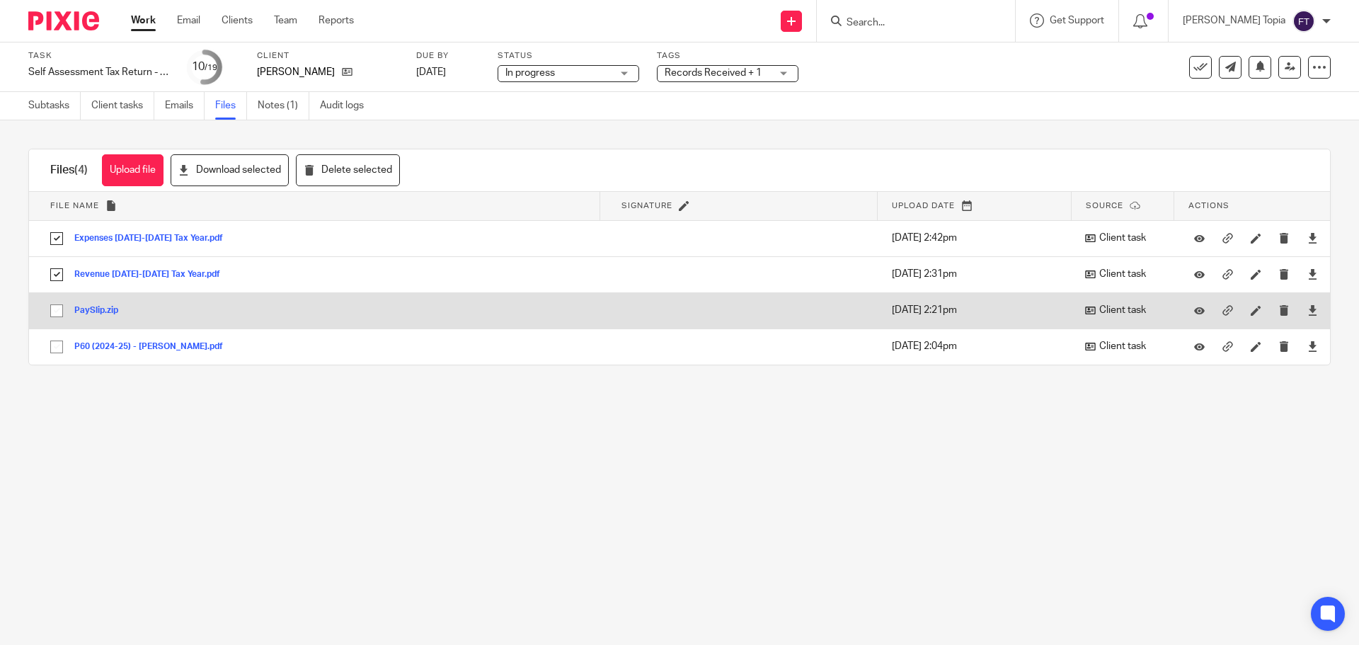
click at [57, 310] on input "checkbox" at bounding box center [56, 310] width 27 height 27
checkbox input "true"
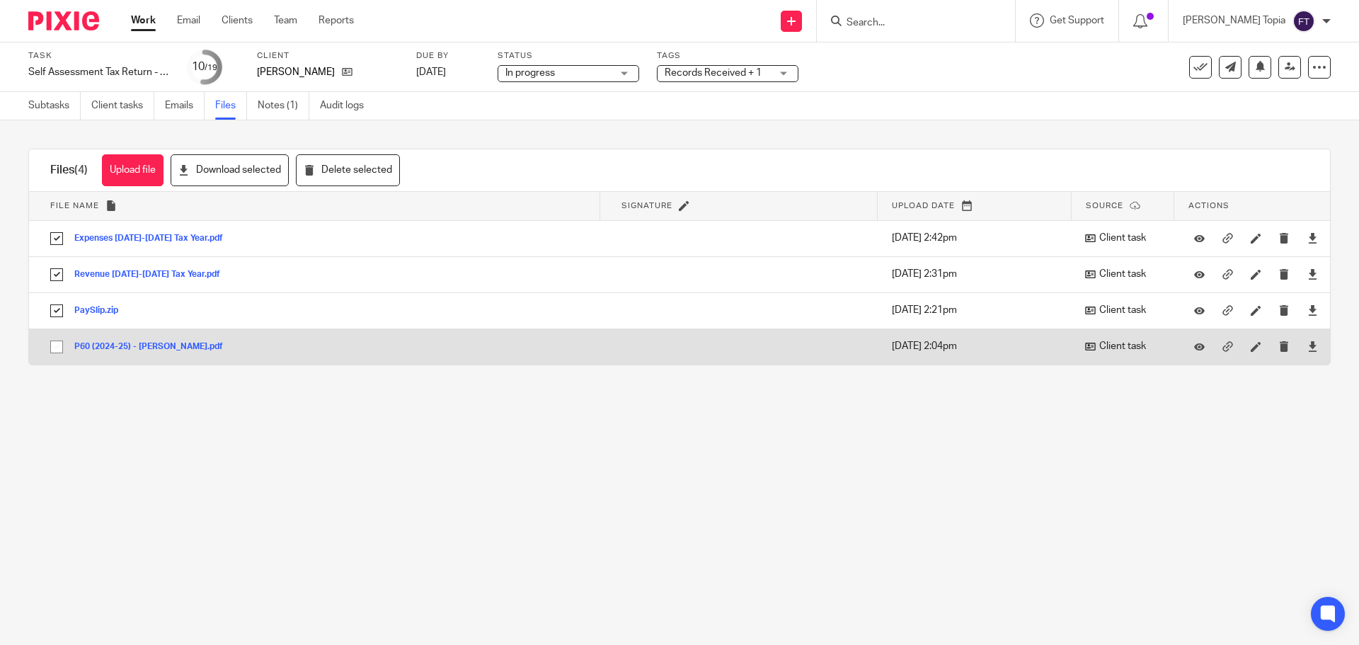
click at [56, 349] on input "checkbox" at bounding box center [56, 346] width 27 height 27
checkbox input "true"
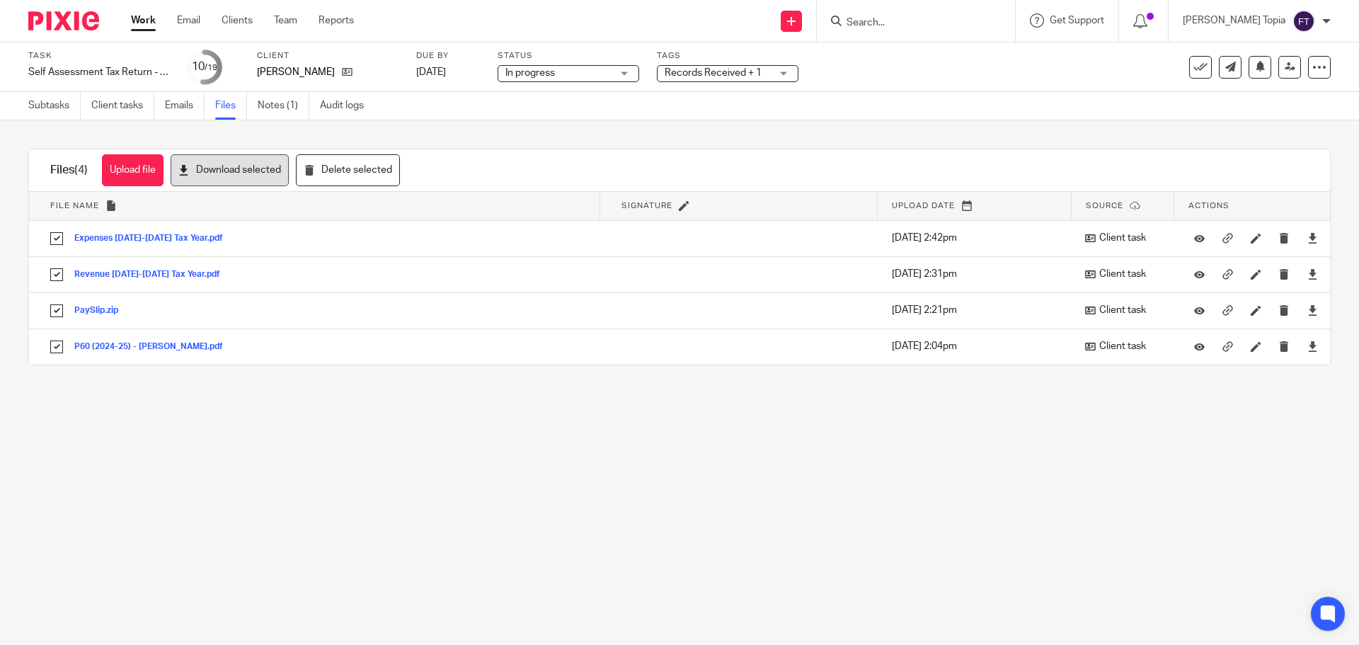
click at [232, 164] on button "Download selected" at bounding box center [230, 170] width 118 height 32
click at [112, 103] on link "Client tasks" at bounding box center [122, 106] width 63 height 28
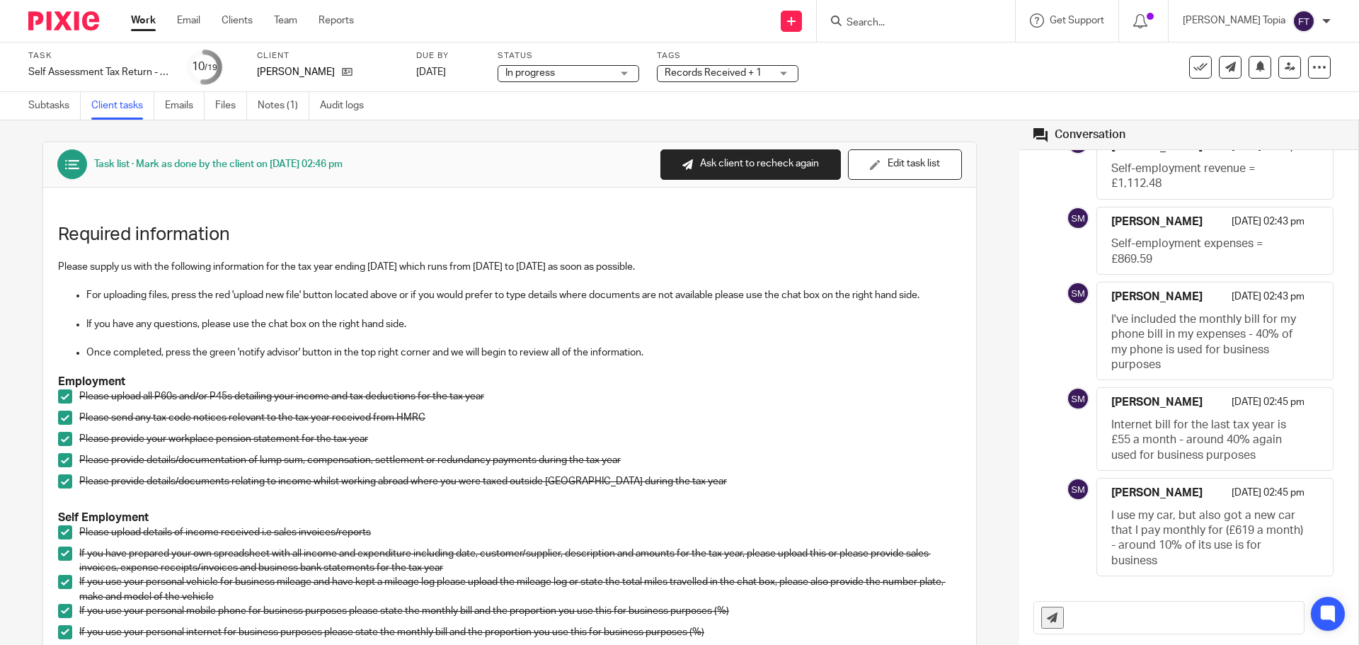
scroll to position [428, 0]
click at [261, 106] on link "Notes (1)" at bounding box center [284, 106] width 52 height 28
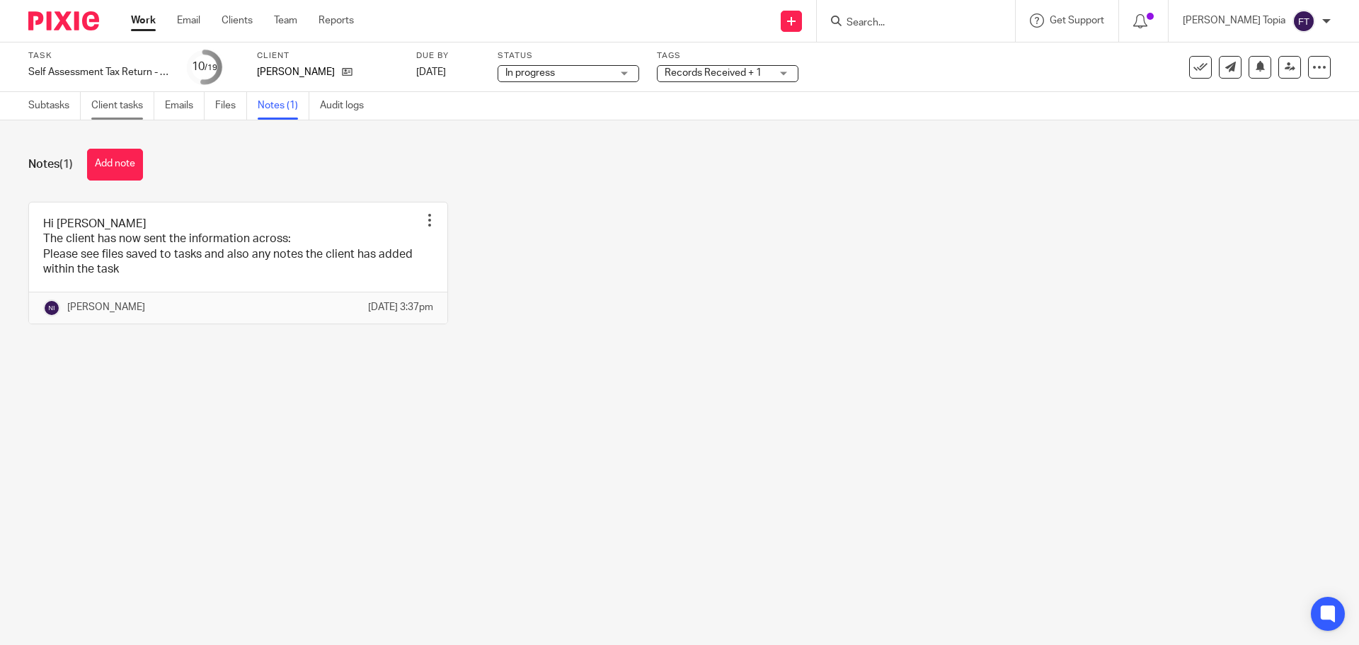
click at [110, 103] on link "Client tasks" at bounding box center [122, 106] width 63 height 28
